Goal: Use online tool/utility: Utilize a website feature to perform a specific function

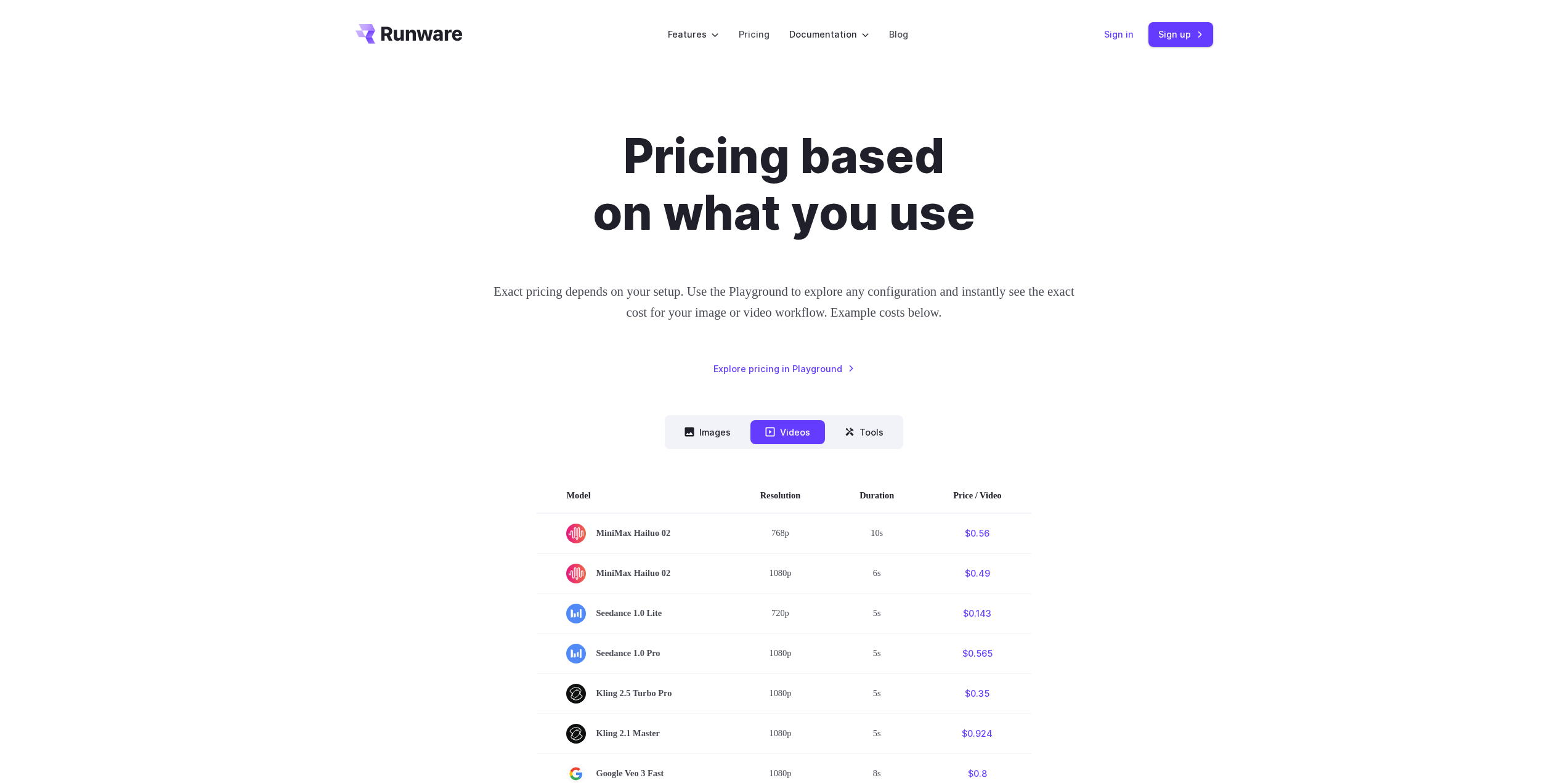
click at [1117, 33] on link "Sign in" at bounding box center [1118, 34] width 29 height 14
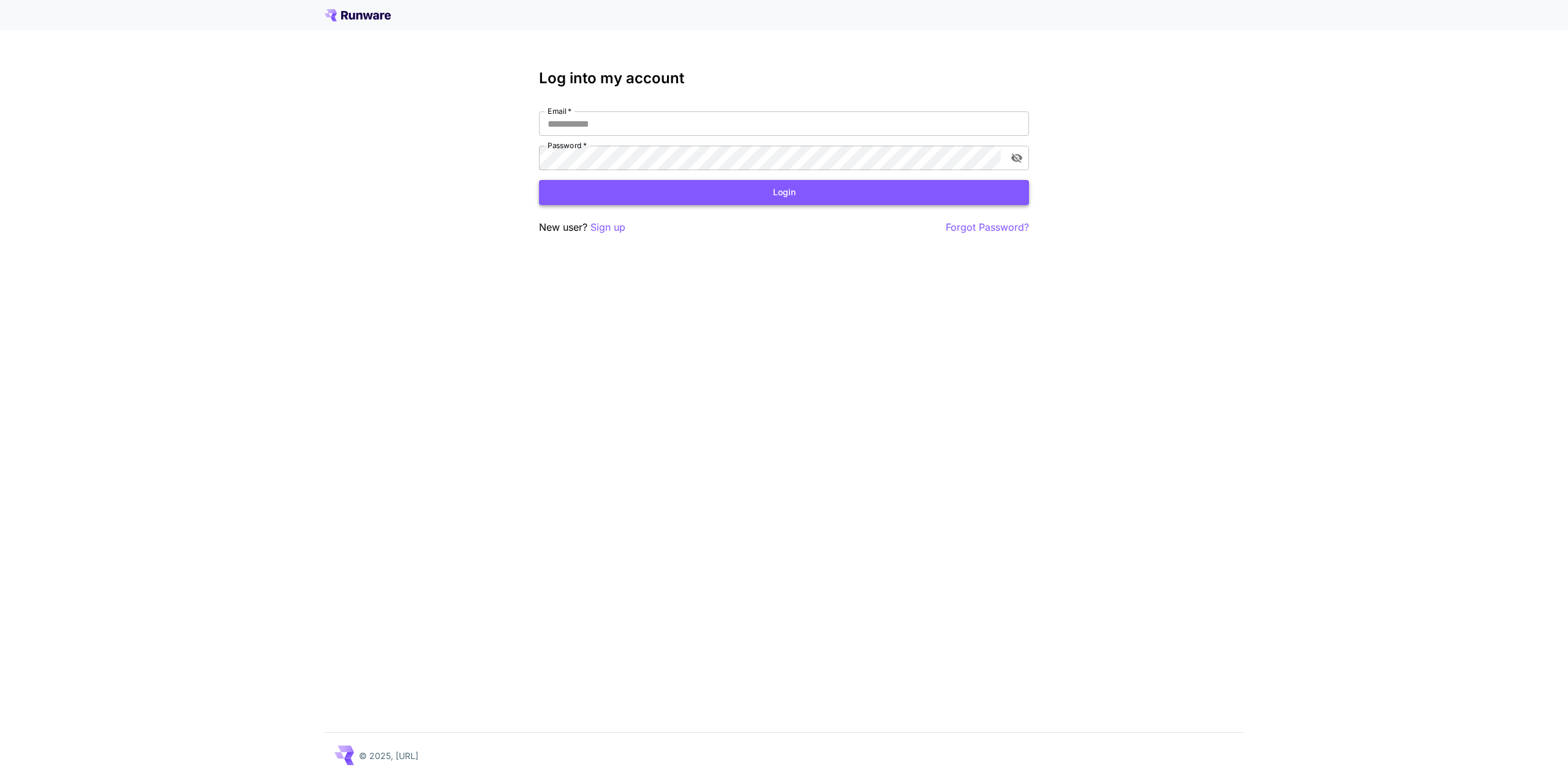
type input "**********"
click at [745, 191] on button "Login" at bounding box center [784, 192] width 490 height 25
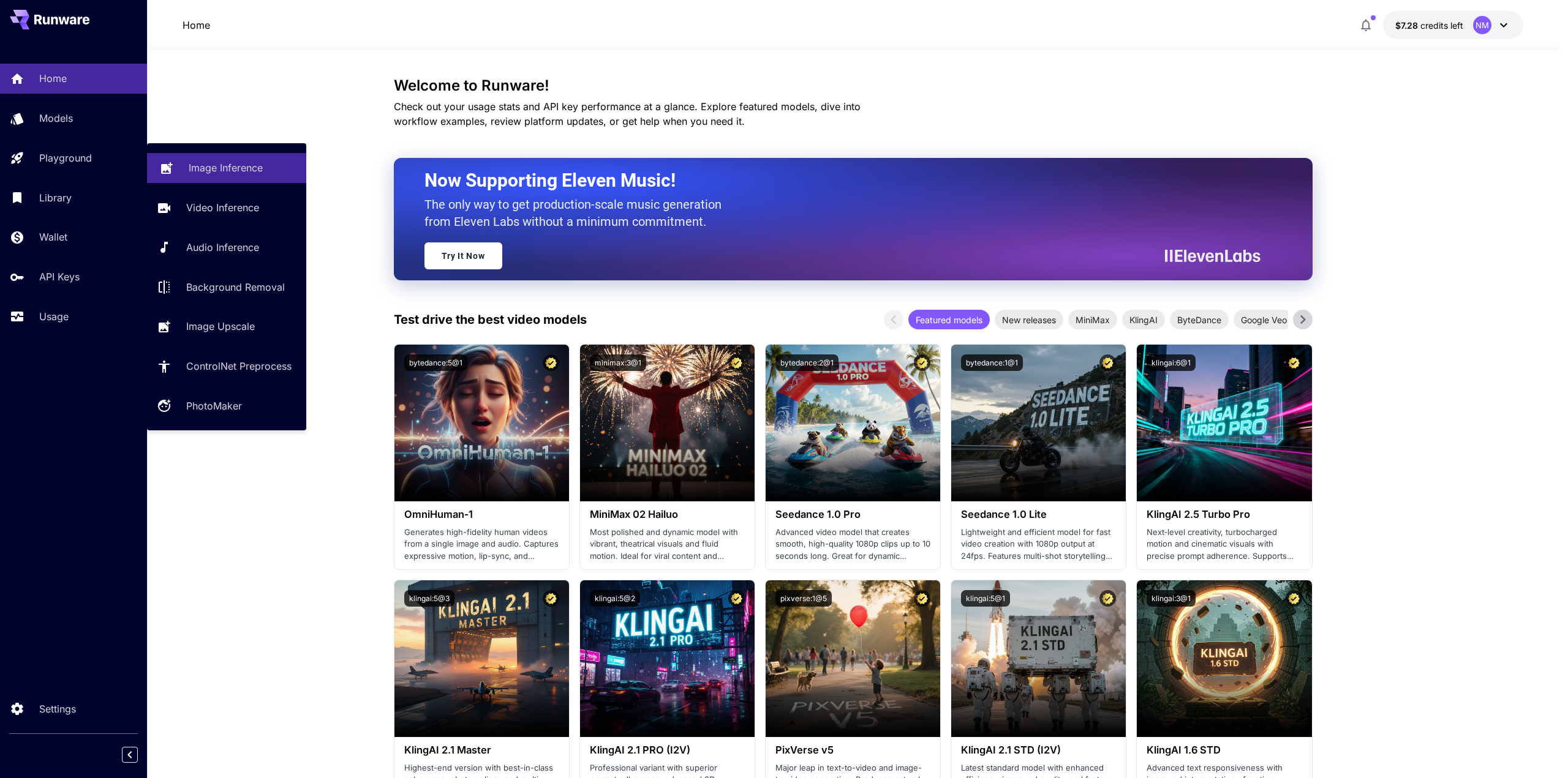
click at [210, 157] on link "Image Inference" at bounding box center [227, 168] width 160 height 30
